Goal: Transaction & Acquisition: Purchase product/service

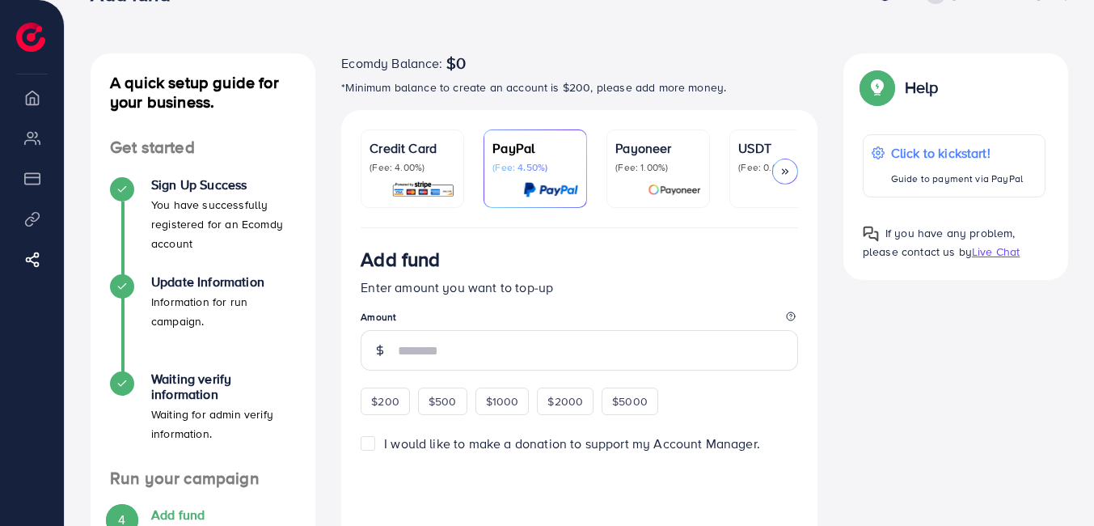
scroll to position [53, 0]
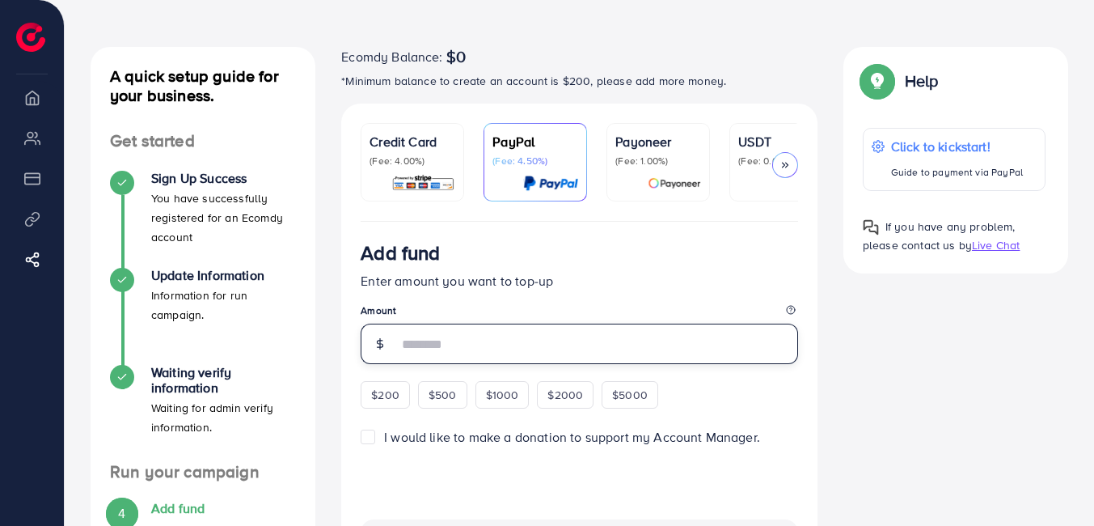
click at [480, 346] on input "number" at bounding box center [598, 343] width 400 height 40
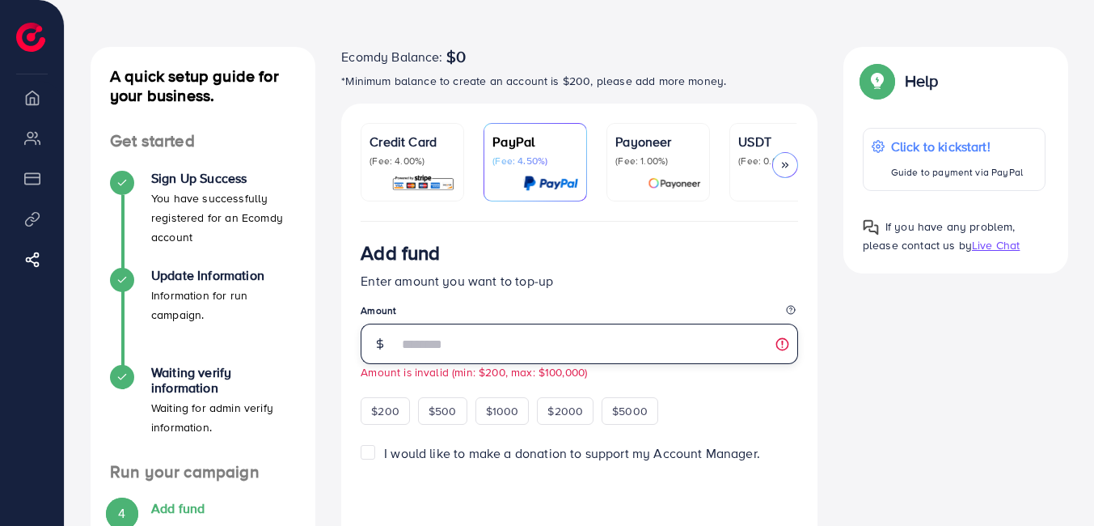
click at [480, 346] on input "*" at bounding box center [598, 343] width 400 height 40
type input "*"
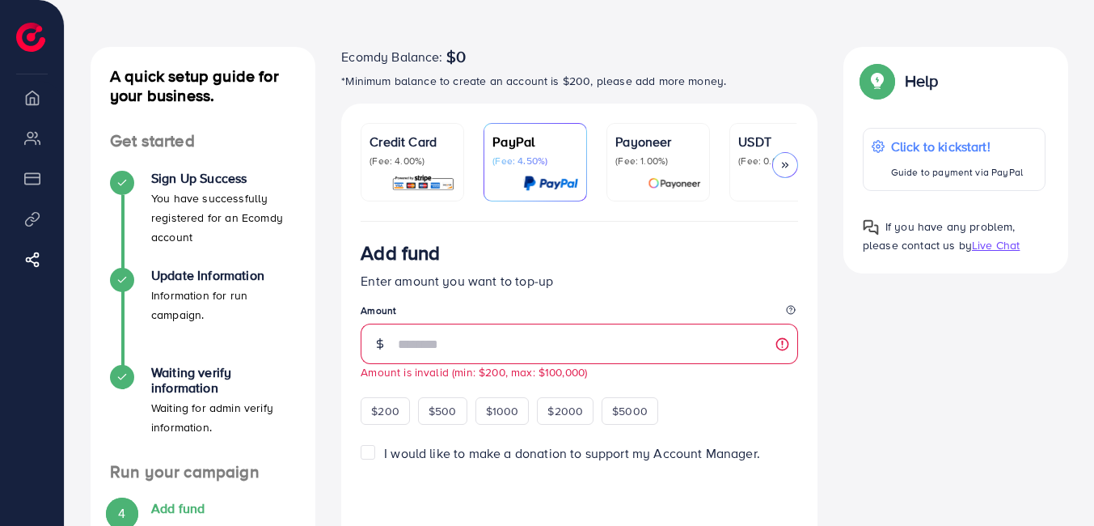
click at [435, 133] on p "Credit Card" at bounding box center [413, 141] width 86 height 19
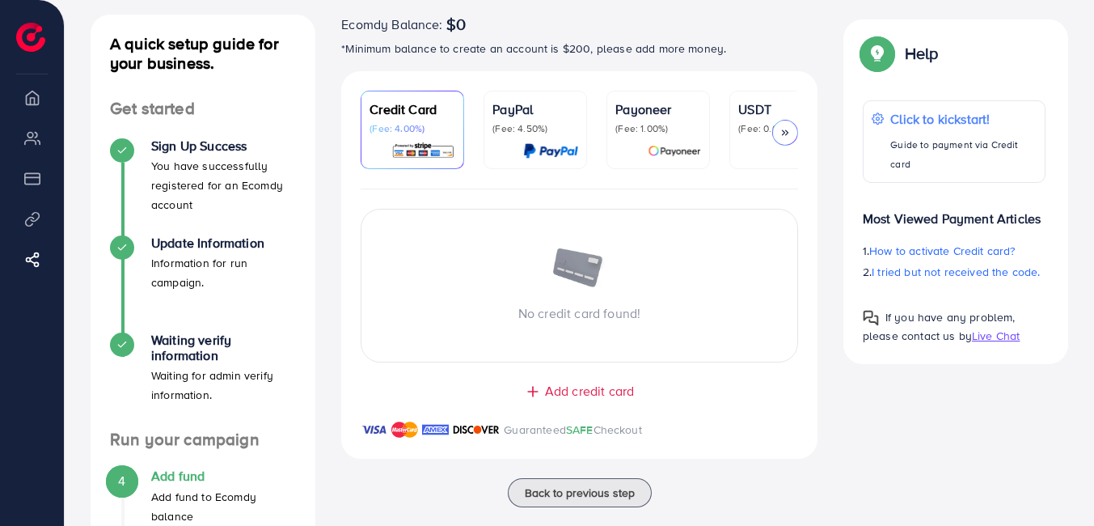
scroll to position [84, 0]
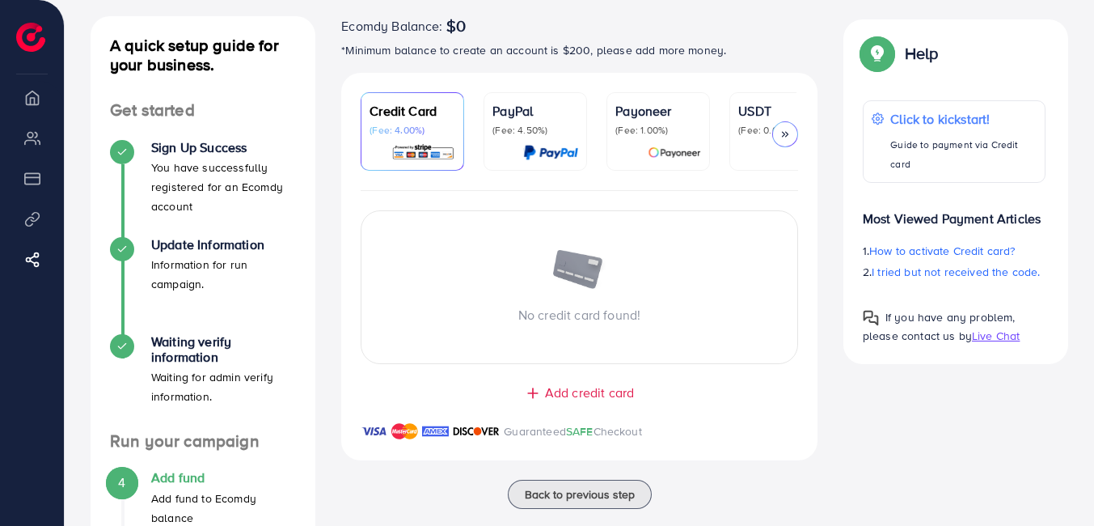
click at [655, 89] on div "Credit Card (Fee: 4.00%) PayPal (Fee: 4.50%) Payoneer (Fee: 1.00%) USDT (Fee: 0…" at bounding box center [579, 132] width 476 height 118
click at [656, 119] on p "Payoneer" at bounding box center [658, 110] width 86 height 19
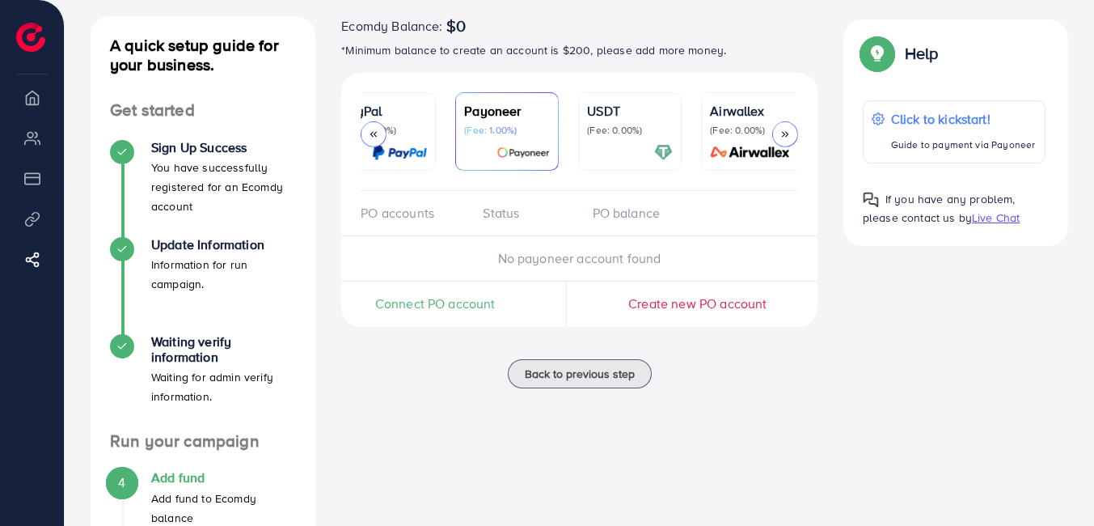
scroll to position [0, 153]
click at [606, 117] on p "USDT" at bounding box center [628, 110] width 86 height 19
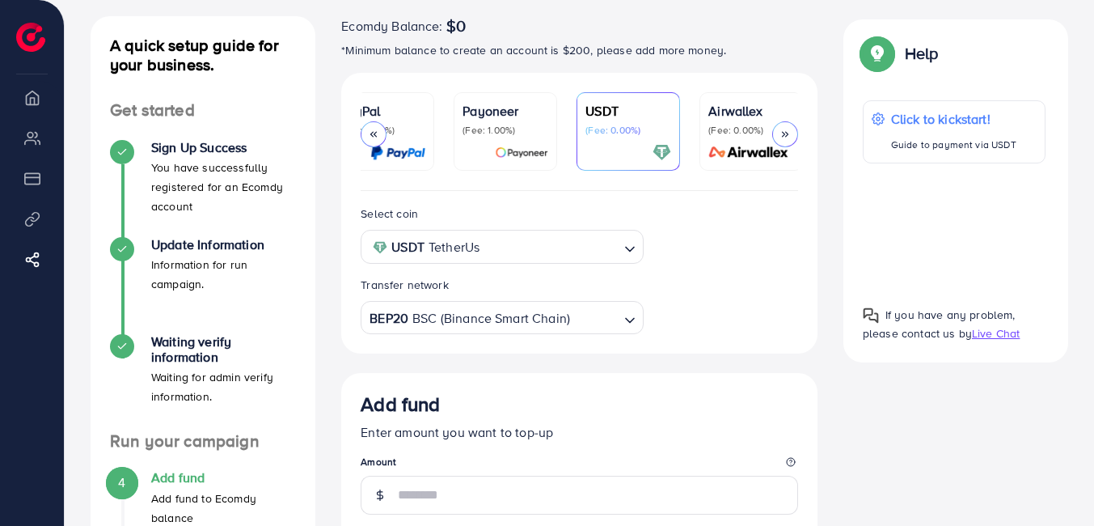
click at [720, 133] on p "(Fee: 0.00%)" at bounding box center [751, 130] width 86 height 13
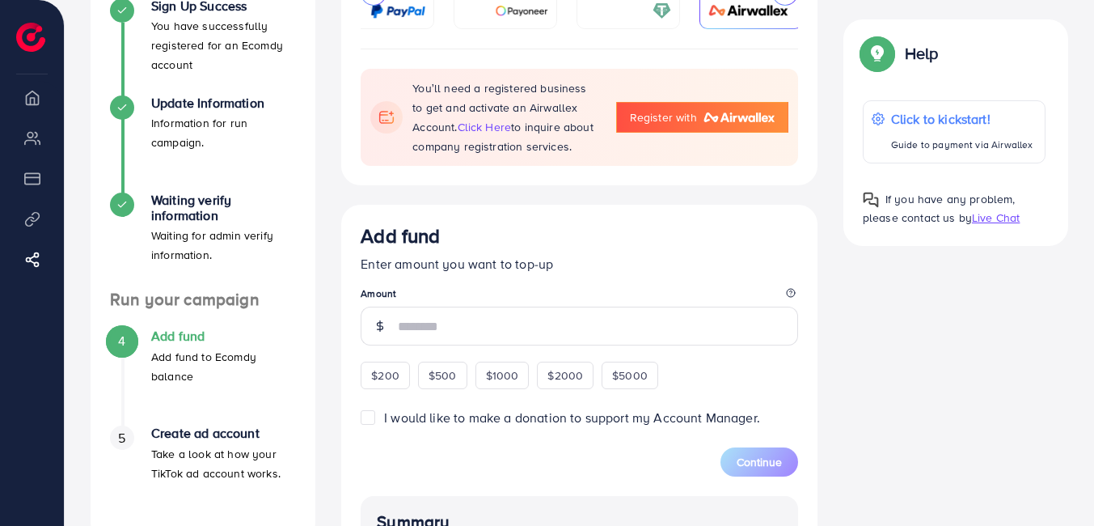
scroll to position [247, 0]
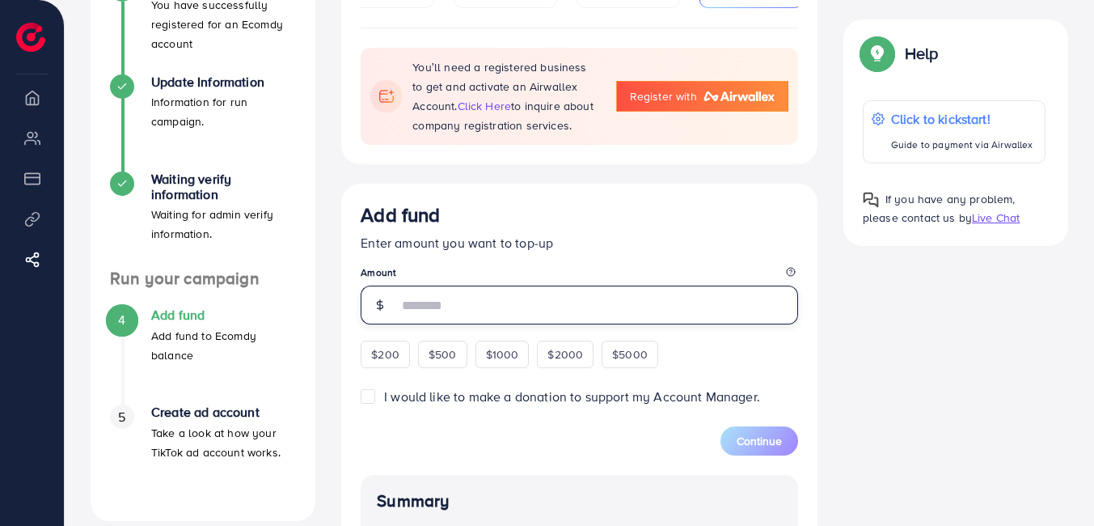
click at [501, 306] on input "number" at bounding box center [598, 304] width 400 height 39
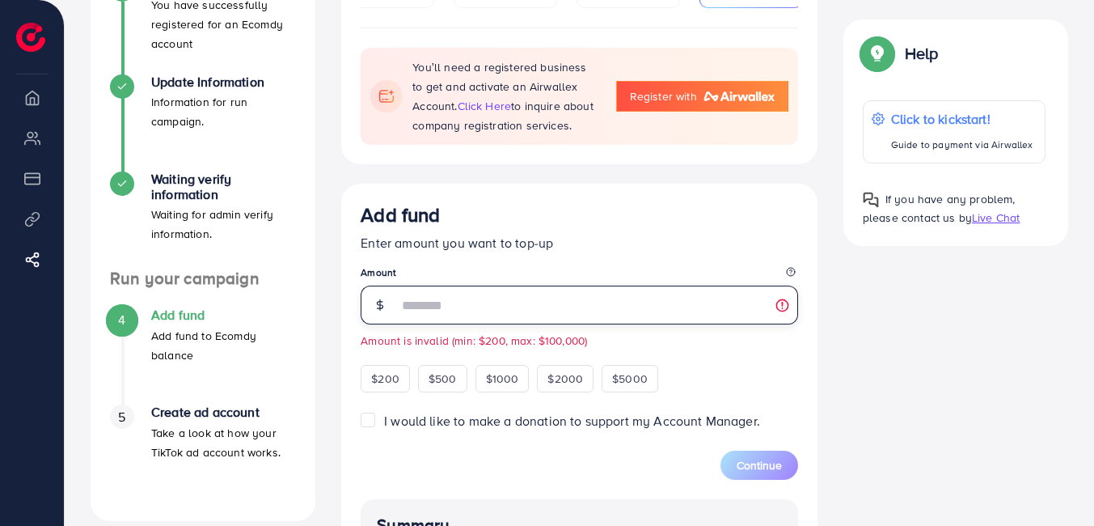
type input "*"
click at [1093, 227] on html "Add fund Help Center Contact Support Term and policy About Us [PERSON_NAME] Mir…" at bounding box center [547, 16] width 1094 height 526
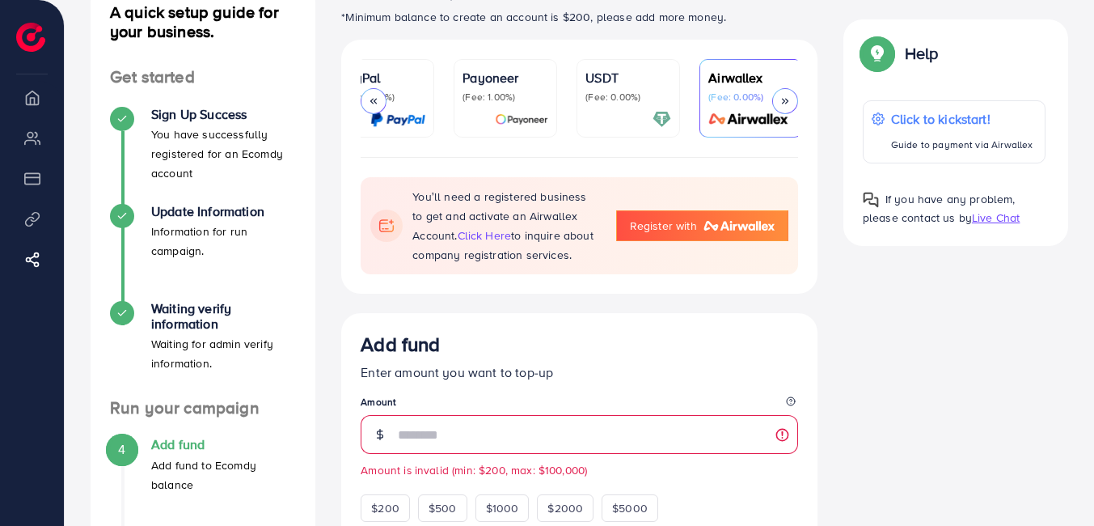
scroll to position [55, 0]
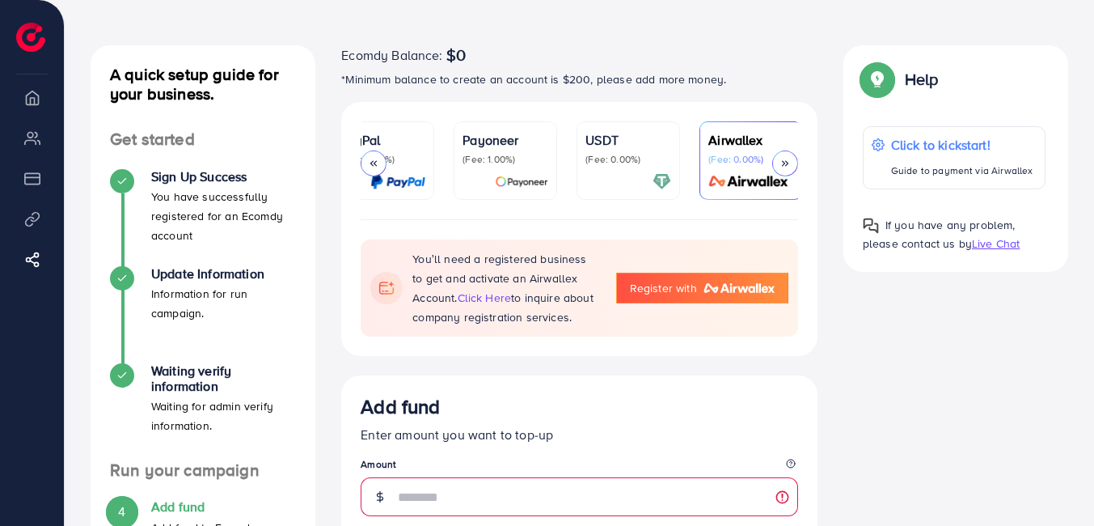
click at [635, 146] on p "USDT" at bounding box center [628, 139] width 86 height 19
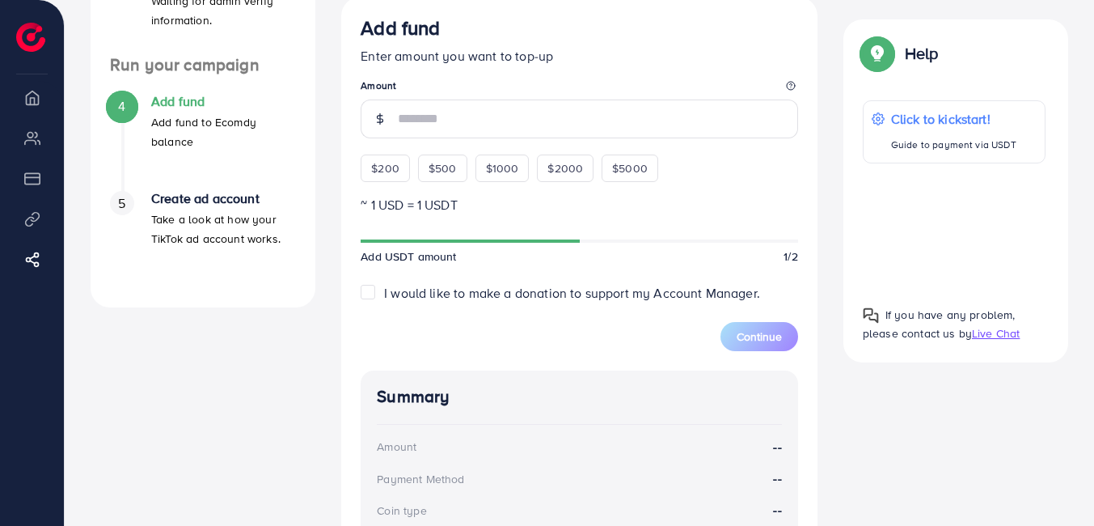
scroll to position [344, 0]
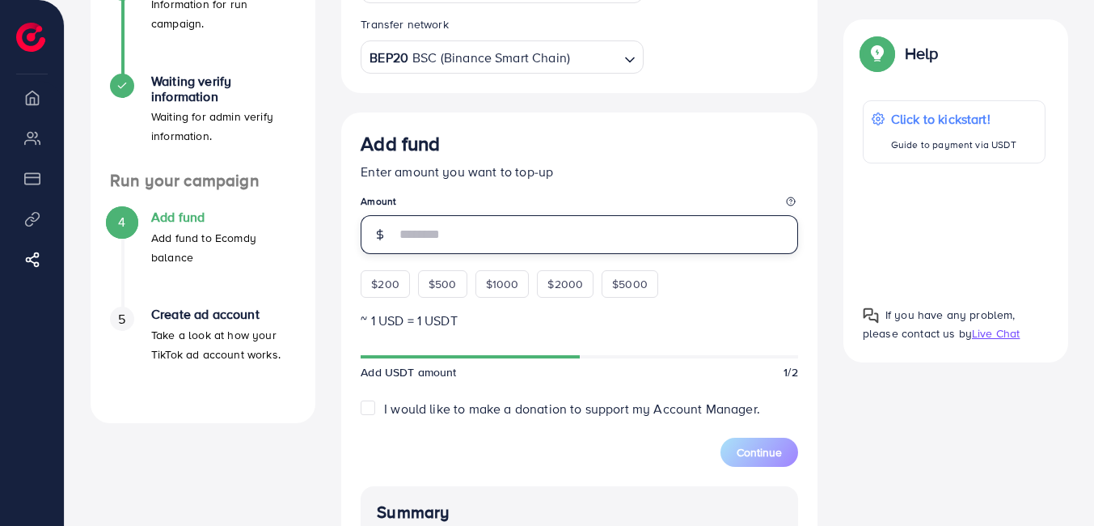
click at [526, 222] on input "number" at bounding box center [598, 234] width 400 height 39
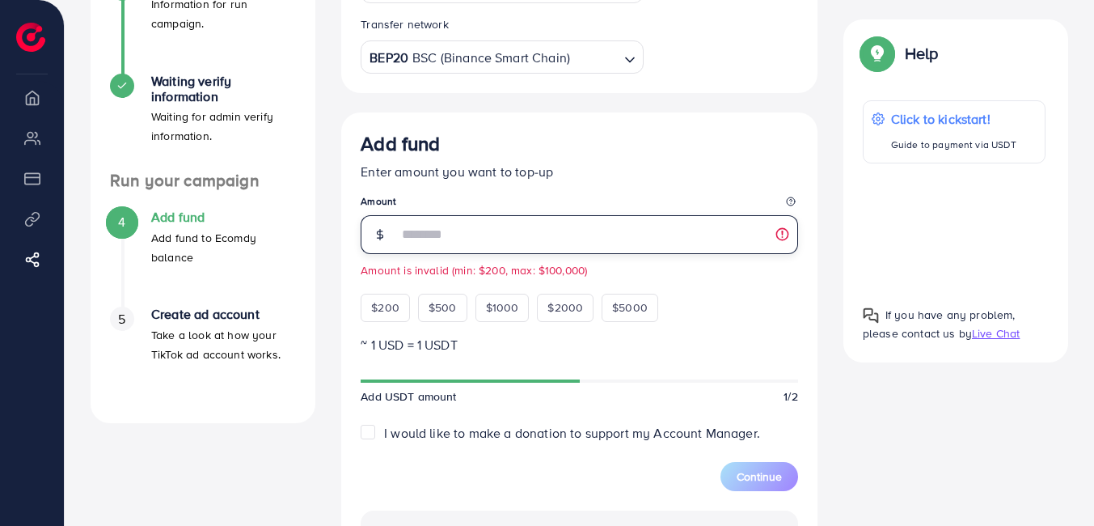
click at [782, 239] on input "***" at bounding box center [598, 234] width 400 height 39
click at [381, 312] on span "$200" at bounding box center [385, 307] width 28 height 16
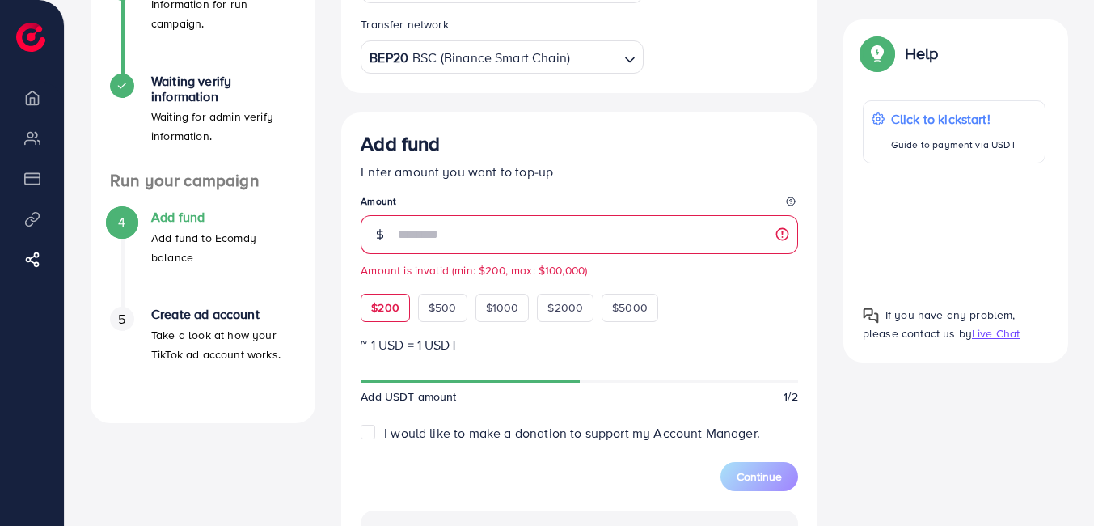
type input "***"
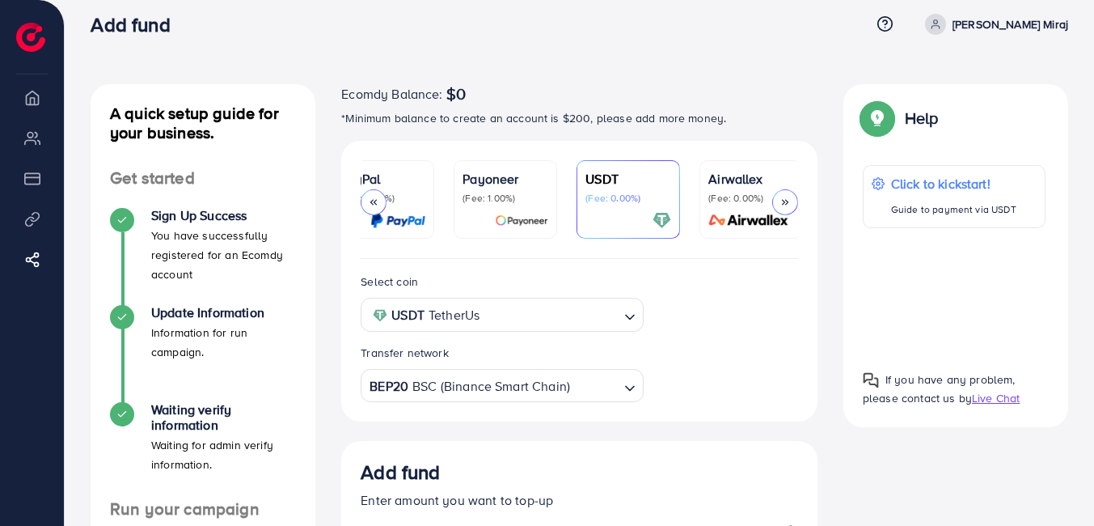
scroll to position [0, 0]
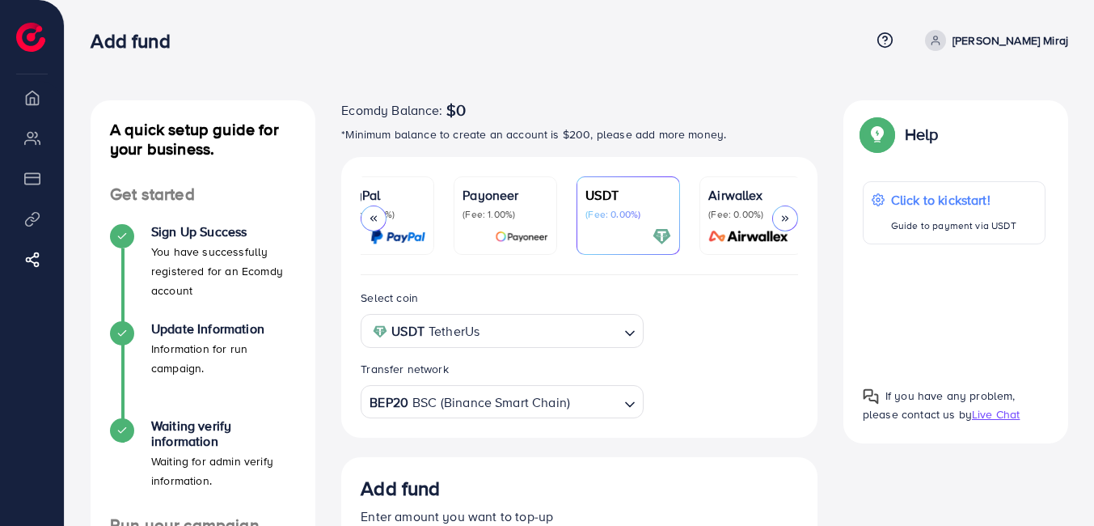
click at [375, 223] on icon at bounding box center [373, 218] width 11 height 11
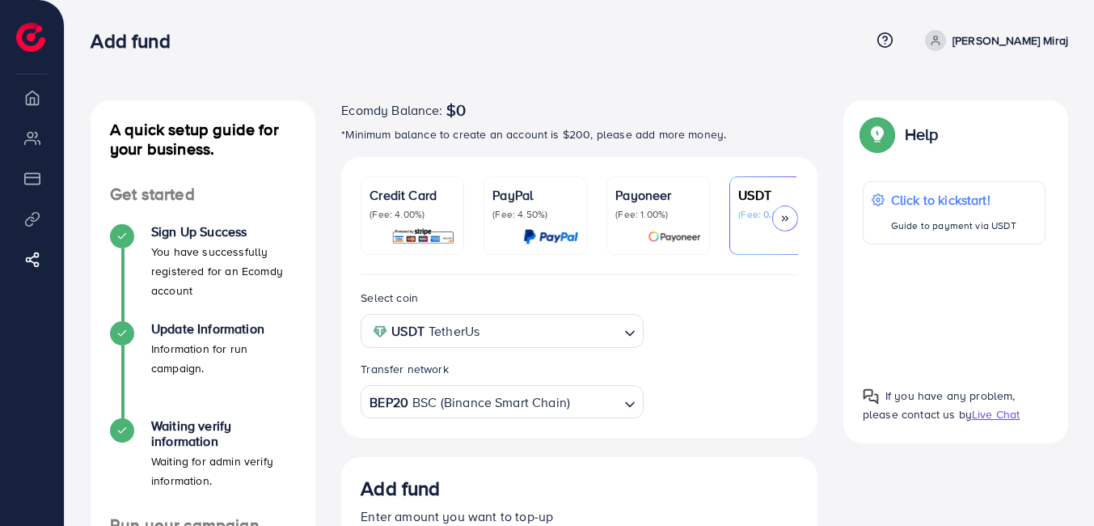
click at [395, 216] on p "(Fee: 4.00%)" at bounding box center [413, 214] width 86 height 13
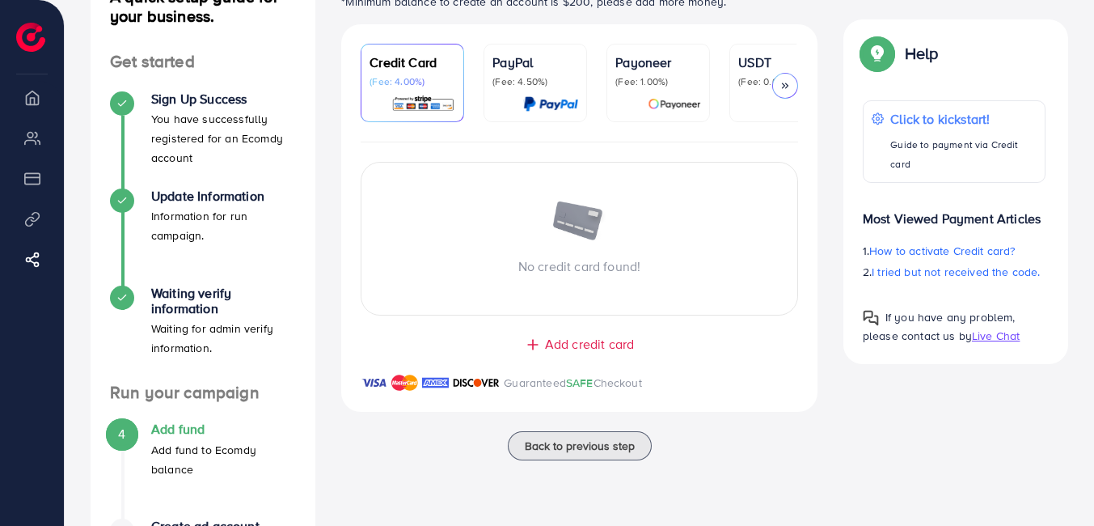
scroll to position [125, 0]
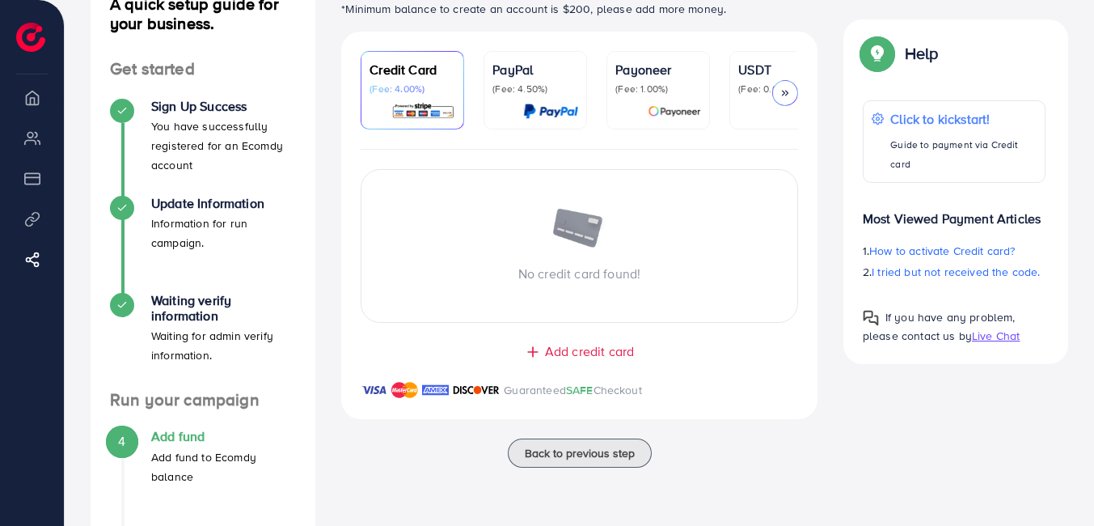
click at [591, 353] on span "Add credit card" at bounding box center [589, 351] width 89 height 19
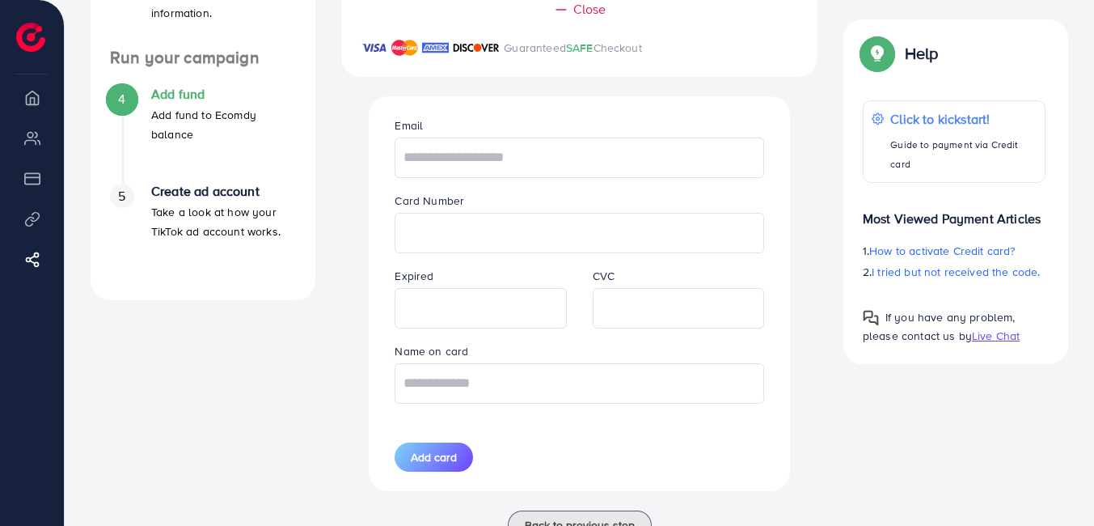
scroll to position [474, 0]
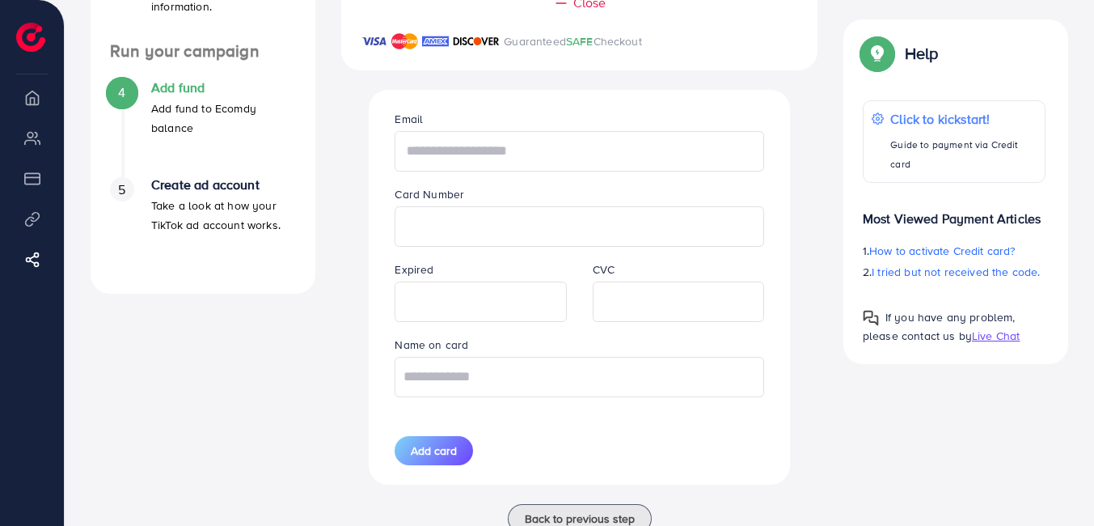
click at [480, 163] on input "text" at bounding box center [579, 151] width 369 height 40
click at [538, 104] on div "Email Card Number Expired CVC Name on card Add card" at bounding box center [579, 287] width 395 height 394
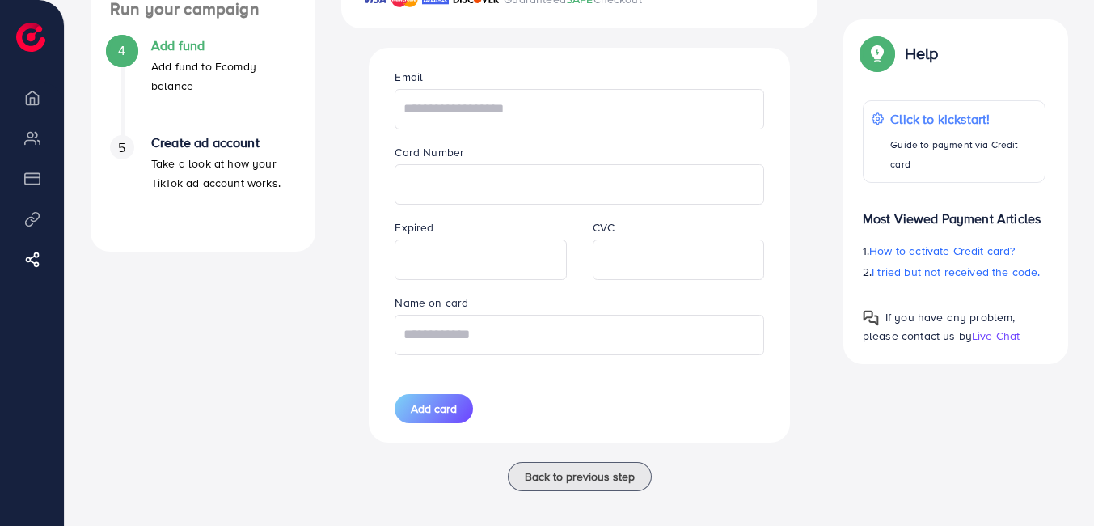
scroll to position [530, 0]
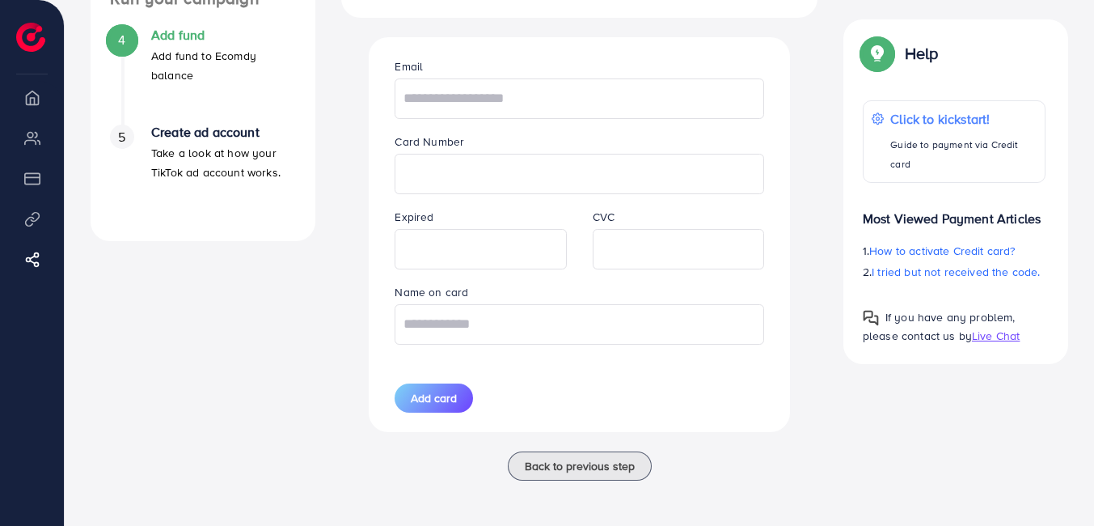
click at [34, 218] on li "Product Links" at bounding box center [32, 218] width 64 height 32
click at [356, 167] on div "Email Card Number Expired CVC Name on card Add card" at bounding box center [579, 234] width 447 height 394
click at [473, 94] on input "text" at bounding box center [579, 98] width 369 height 40
click at [523, 92] on input "text" at bounding box center [579, 98] width 369 height 40
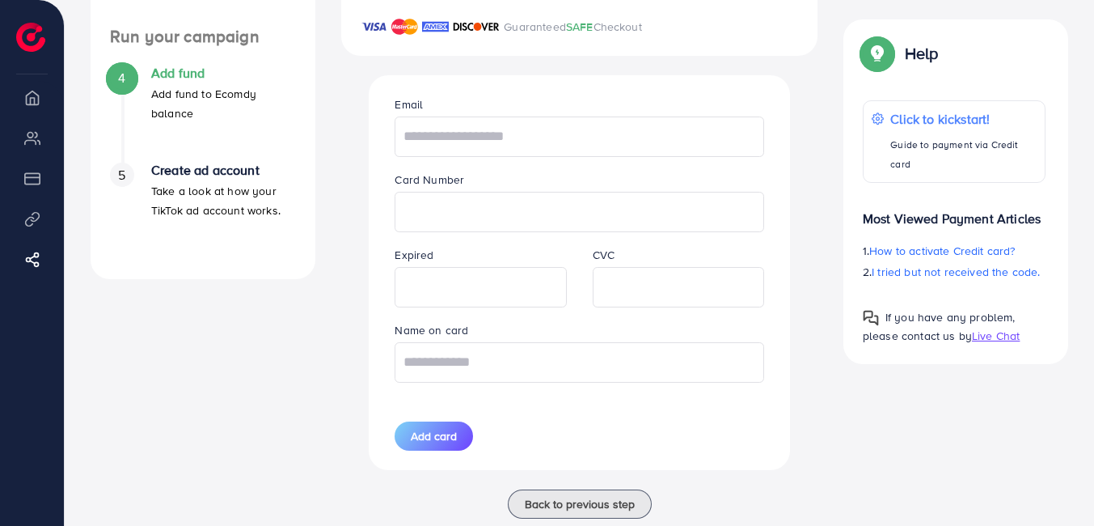
scroll to position [501, 0]
